Goal: Navigation & Orientation: Find specific page/section

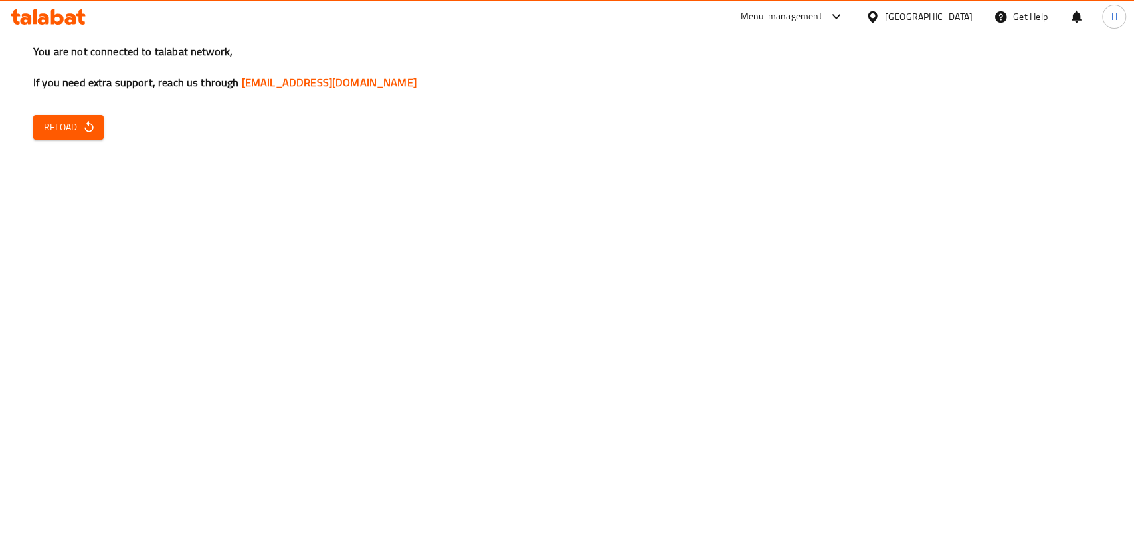
click at [58, 11] on icon at bounding box center [48, 17] width 75 height 16
click at [84, 138] on button "Reload" at bounding box center [68, 127] width 70 height 25
click at [63, 10] on icon at bounding box center [48, 17] width 75 height 16
click at [72, 20] on icon at bounding box center [70, 18] width 11 height 11
click at [64, 119] on span "Reload" at bounding box center [68, 127] width 49 height 17
